Goal: Task Accomplishment & Management: Manage account settings

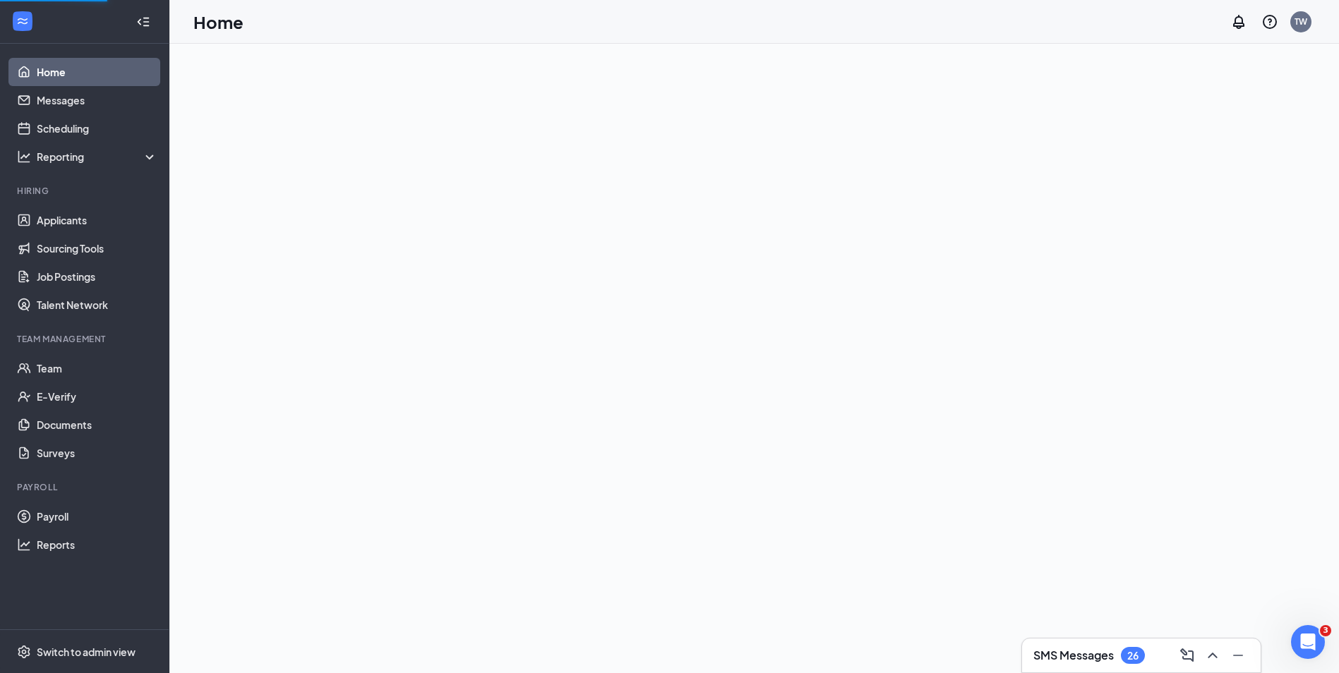
click at [1295, 25] on div "TW" at bounding box center [1269, 22] width 90 height 28
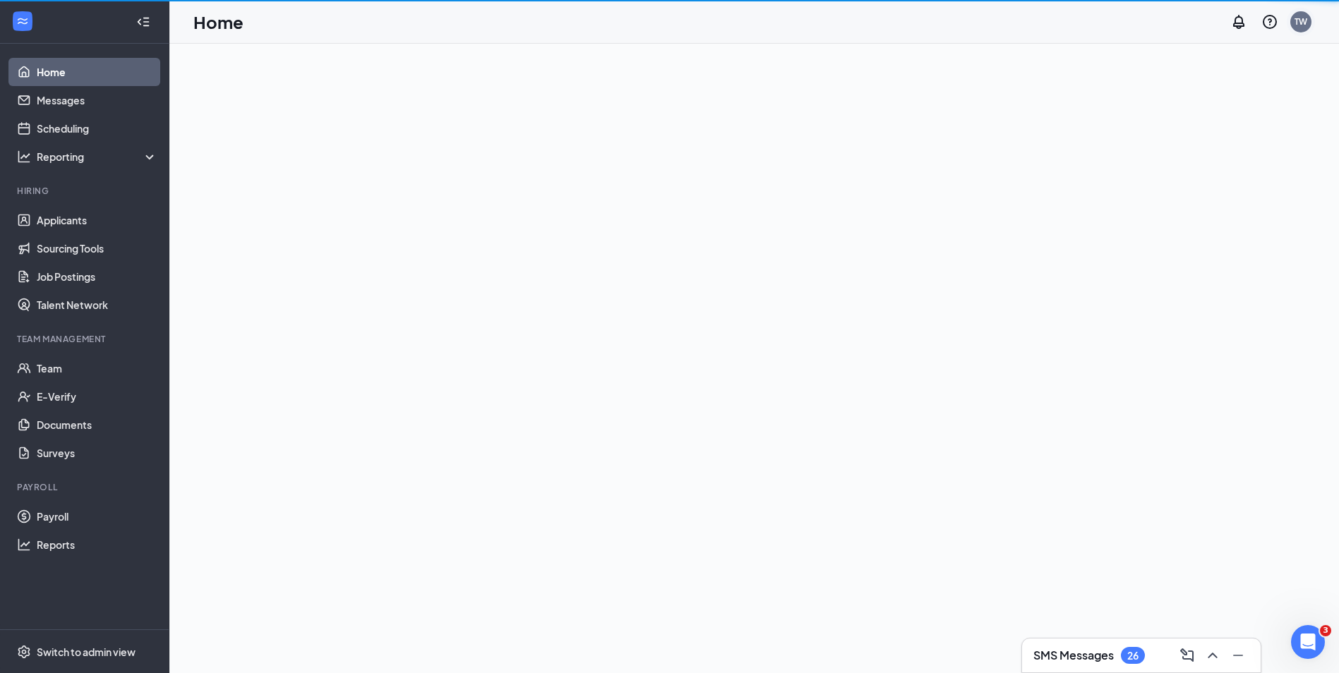
click at [1322, 23] on div "Home TW" at bounding box center [753, 22] width 1169 height 44
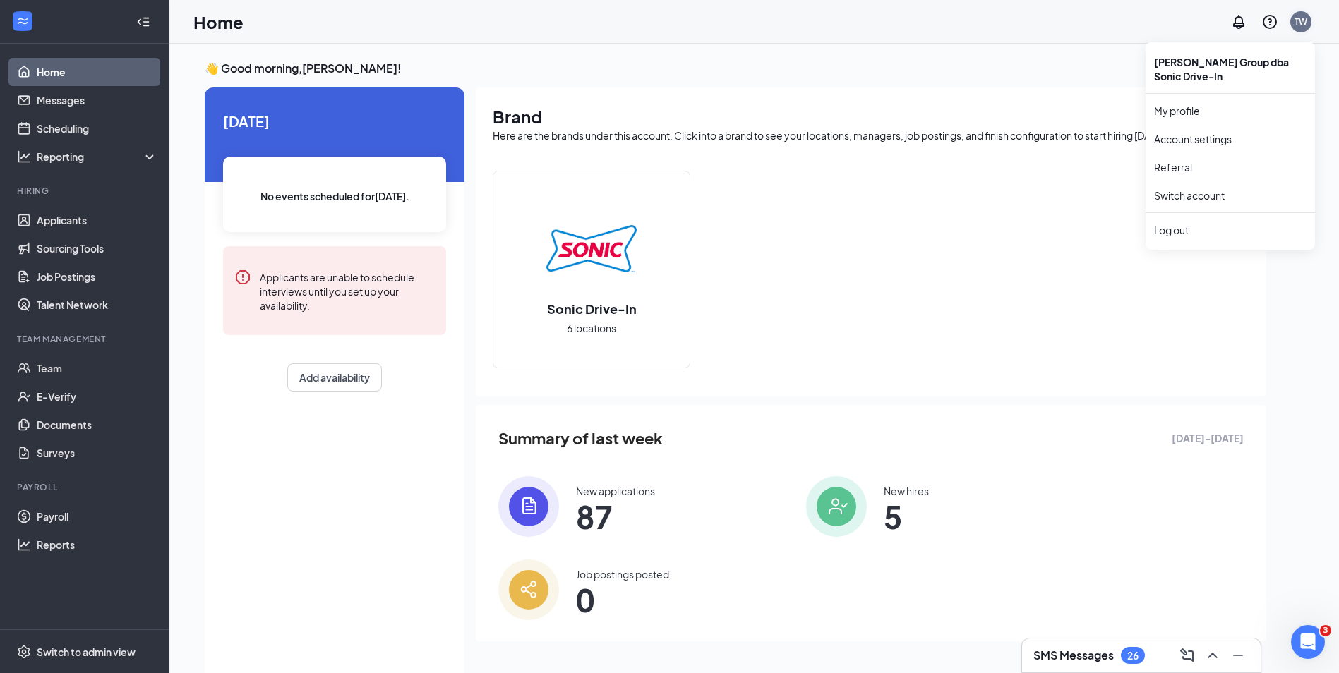
click at [1302, 25] on div "TW" at bounding box center [1300, 22] width 13 height 12
click at [1190, 224] on div "Log out" at bounding box center [1230, 230] width 152 height 14
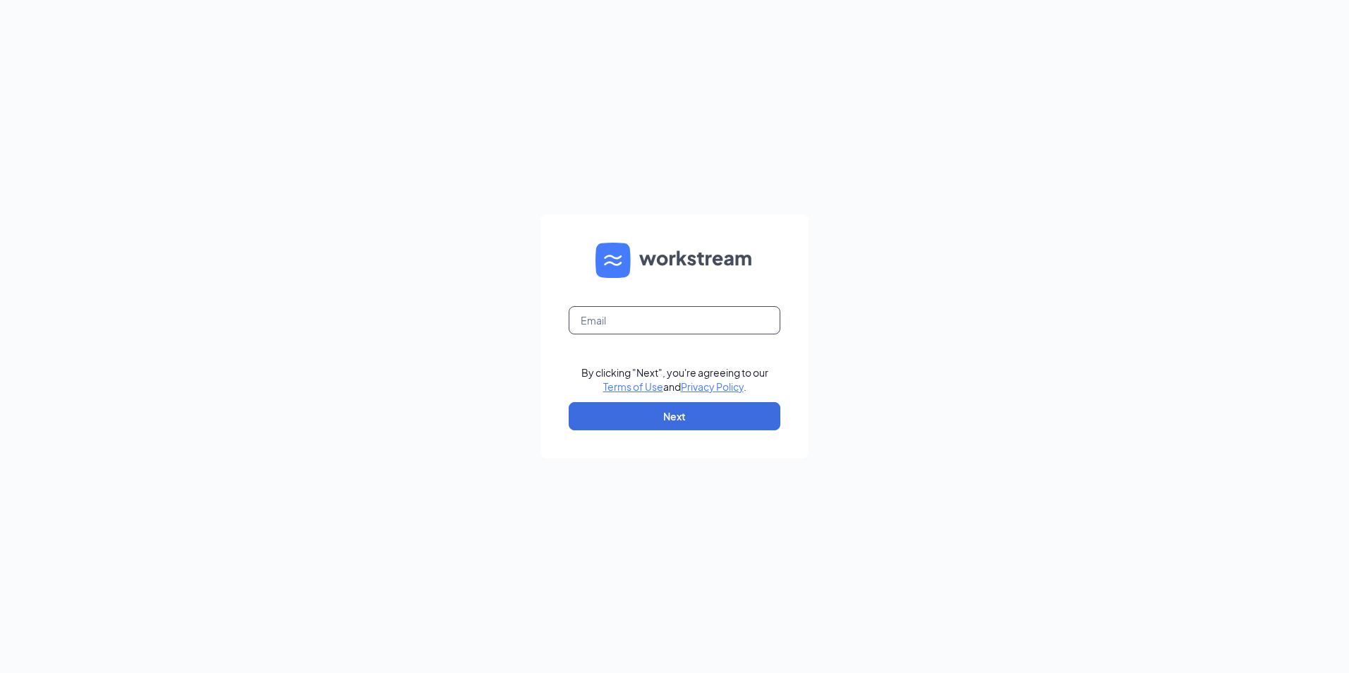
click at [650, 327] on input "text" at bounding box center [675, 320] width 212 height 28
type input "[EMAIL_ADDRESS][DOMAIN_NAME]"
click at [699, 418] on button "Next" at bounding box center [675, 416] width 212 height 28
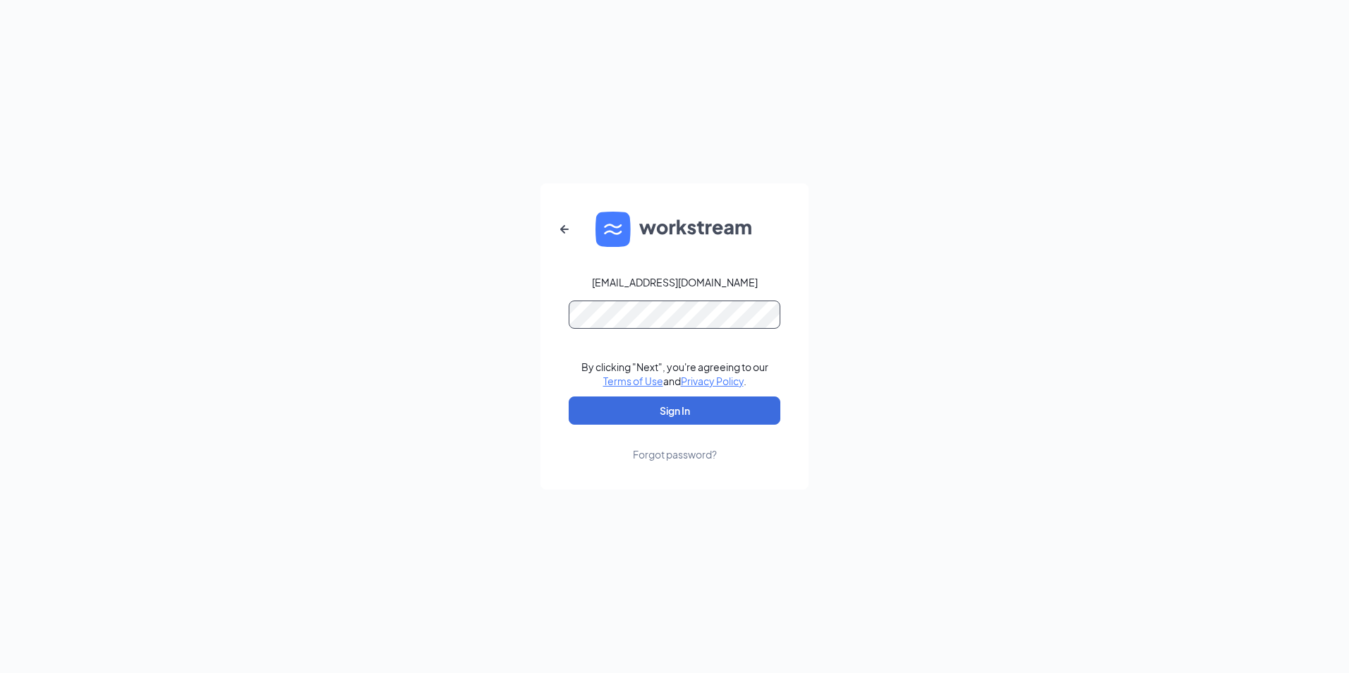
click at [569, 397] on button "Sign In" at bounding box center [675, 411] width 212 height 28
